Goal: Browse casually

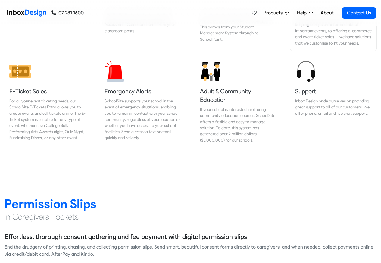
scroll to position [686, 0]
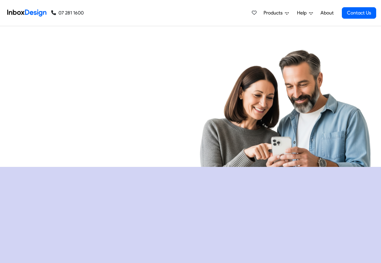
checkbox input "true"
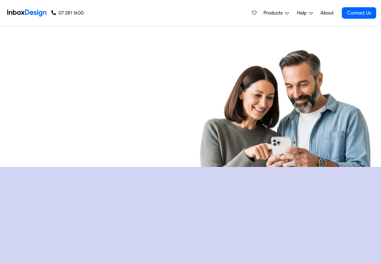
checkbox input "true"
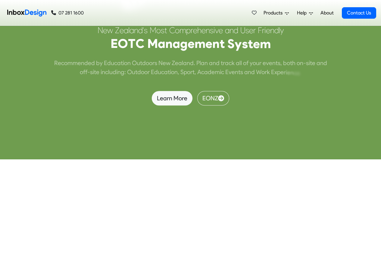
checkbox input "true"
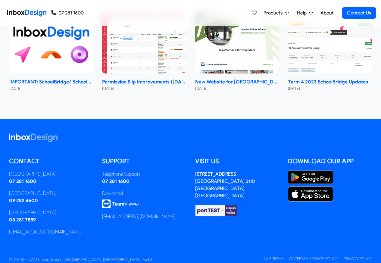
checkbox input "true"
